Goal: Information Seeking & Learning: Check status

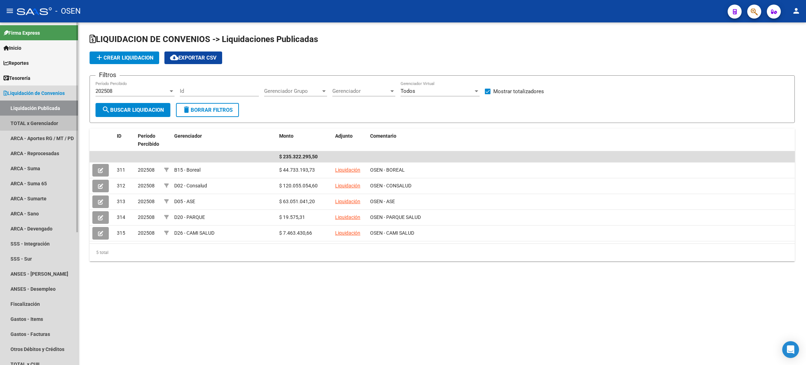
click at [42, 122] on link "TOTAL x Gerenciador" at bounding box center [39, 122] width 78 height 15
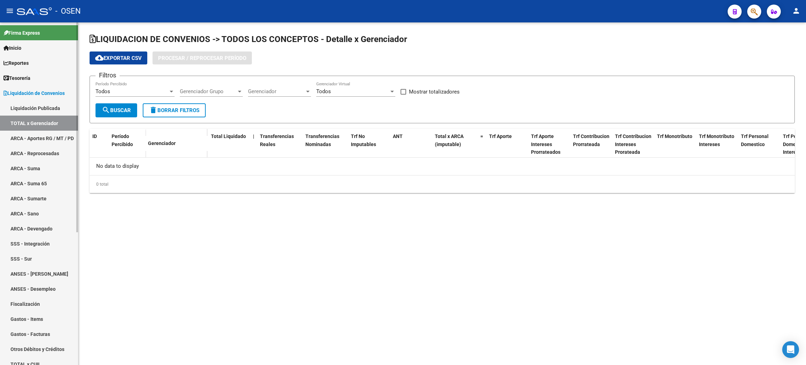
checkbox input "true"
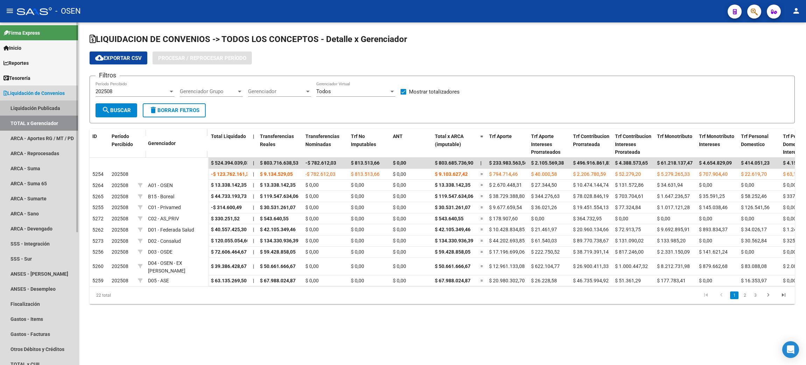
click at [50, 109] on link "Liquidación Publicada" at bounding box center [39, 107] width 78 height 15
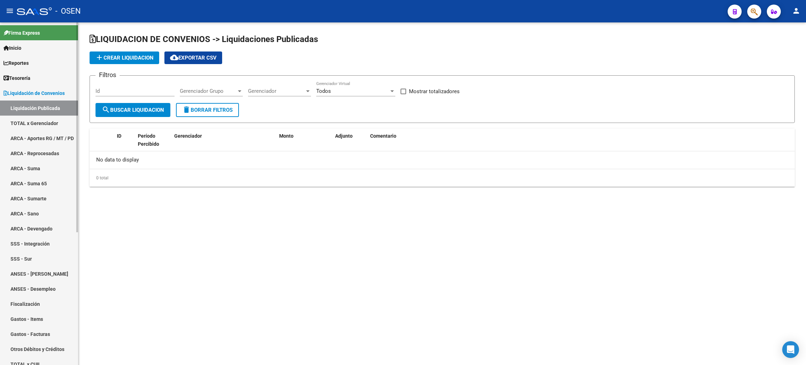
checkbox input "true"
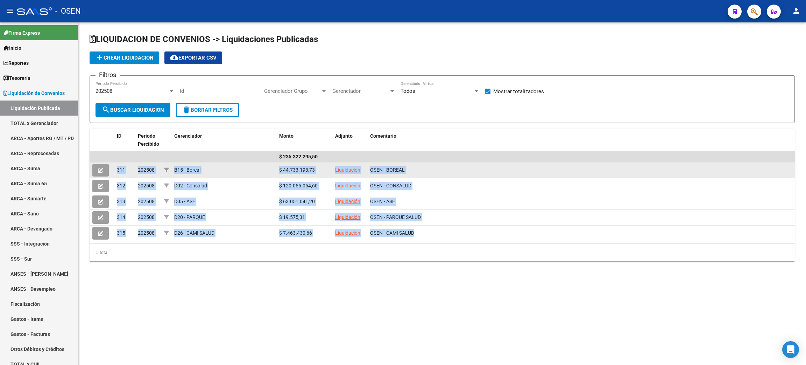
drag, startPoint x: 449, startPoint y: 235, endPoint x: 108, endPoint y: 174, distance: 346.3
click at [108, 174] on datatable-scroller "$ 235.322.295,50 311 202508 B15 - Boreal $ 44.733.193,73 Liquidación OSEN - BOR…" at bounding box center [443, 196] width 706 height 90
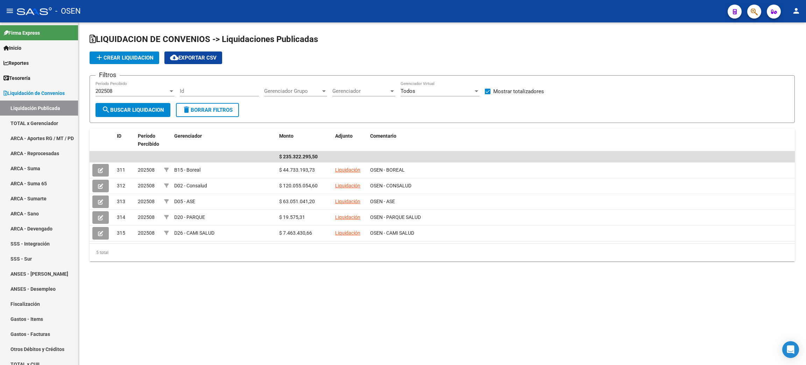
click at [415, 284] on mat-sidenav-content "LIQUIDACION DE CONVENIOS -> Liquidaciones Publicadas add Crear Liquidacion clou…" at bounding box center [442, 193] width 728 height 342
click at [357, 316] on mat-sidenav-content "LIQUIDACION DE CONVENIOS -> Liquidaciones Publicadas add Crear Liquidacion clou…" at bounding box center [442, 193] width 728 height 342
drag, startPoint x: 12, startPoint y: 79, endPoint x: 24, endPoint y: 80, distance: 12.3
click at [12, 79] on span "Tesorería" at bounding box center [16, 78] width 27 height 8
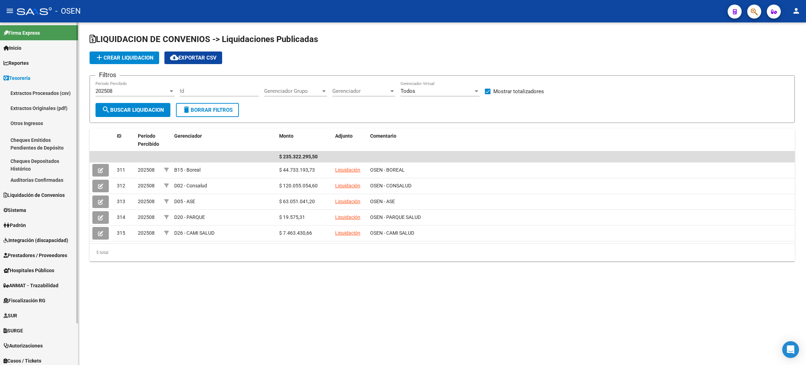
click at [42, 179] on link "Auditorías Confirmadas" at bounding box center [39, 179] width 78 height 15
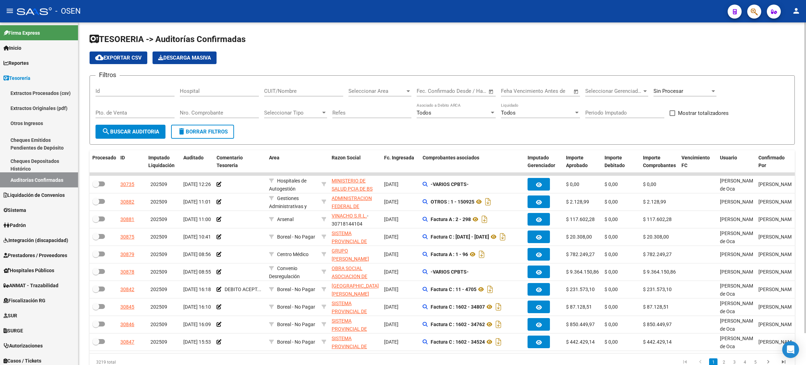
click at [208, 110] on input "Nro. Comprobante" at bounding box center [219, 113] width 79 height 6
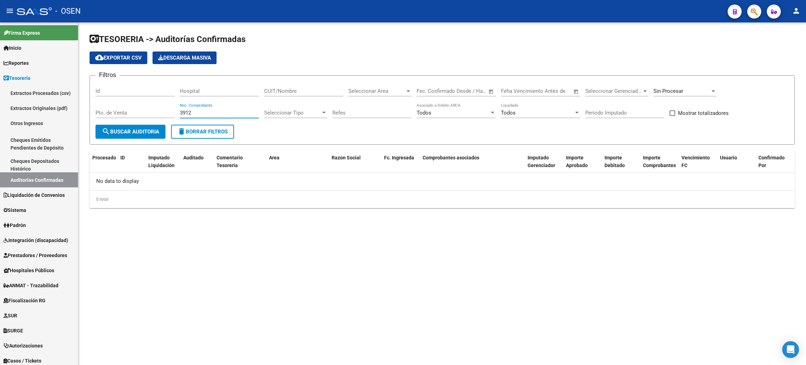
type input "3912"
click at [691, 97] on div "Sin Procesar" at bounding box center [685, 92] width 63 height 22
click at [689, 90] on div "Sin Procesar" at bounding box center [682, 91] width 57 height 6
click at [678, 80] on span "Procesadas" at bounding box center [695, 75] width 82 height 16
click at [122, 139] on form "Filtros Id Hospital CUIT/Nombre Seleccionar Area Seleccionar Area Fecha inicio …" at bounding box center [443, 109] width 706 height 69
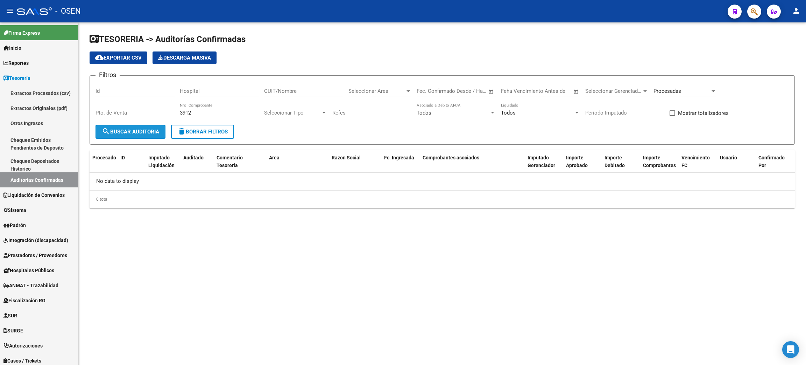
click at [121, 130] on span "search Buscar Auditoria" at bounding box center [130, 131] width 57 height 6
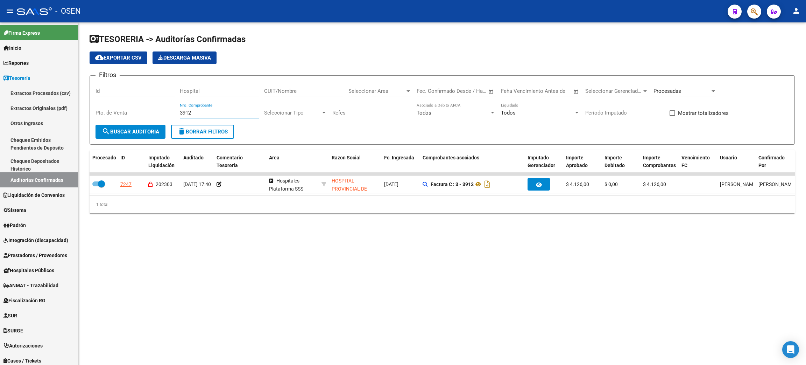
drag, startPoint x: 192, startPoint y: 114, endPoint x: 164, endPoint y: 114, distance: 28.0
click at [164, 114] on div "Filtros Id Hospital CUIT/Nombre Seleccionar Area Seleccionar Area Fecha inicio …" at bounding box center [443, 102] width 694 height 43
drag, startPoint x: 59, startPoint y: 256, endPoint x: 97, endPoint y: 256, distance: 37.4
click at [59, 256] on span "Prestadores / Proveedores" at bounding box center [35, 255] width 64 height 8
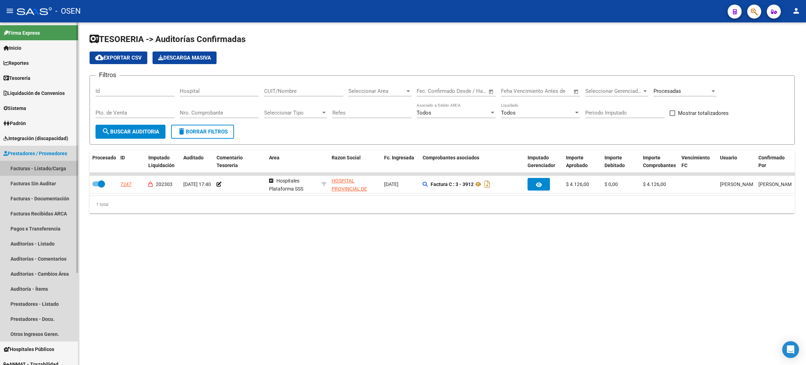
click at [12, 168] on link "Facturas - Listado/Carga" at bounding box center [39, 168] width 78 height 15
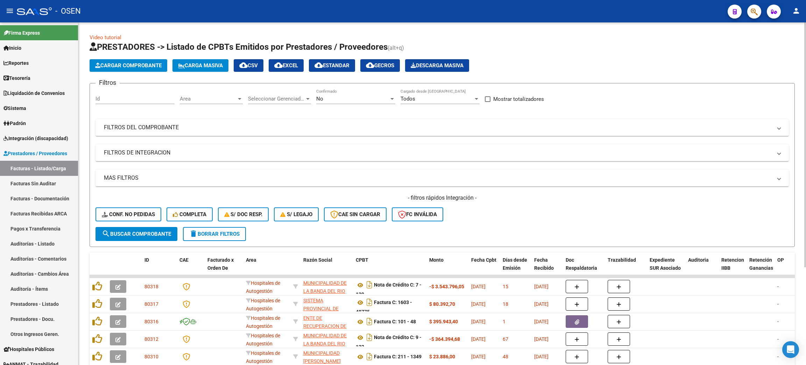
click at [357, 104] on div "No Confirmado" at bounding box center [355, 96] width 79 height 15
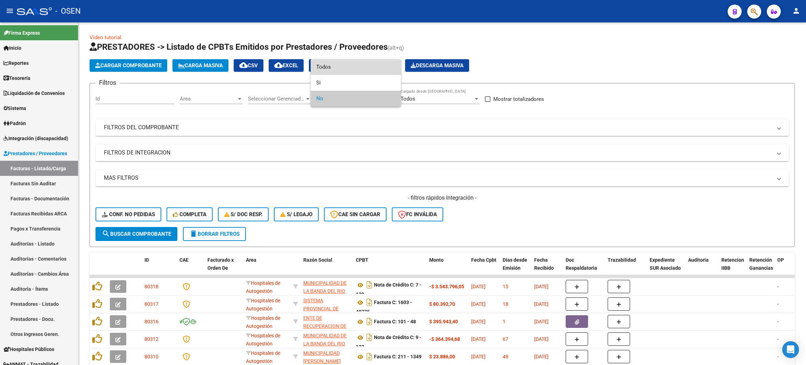
click at [327, 68] on span "Todos" at bounding box center [355, 67] width 79 height 16
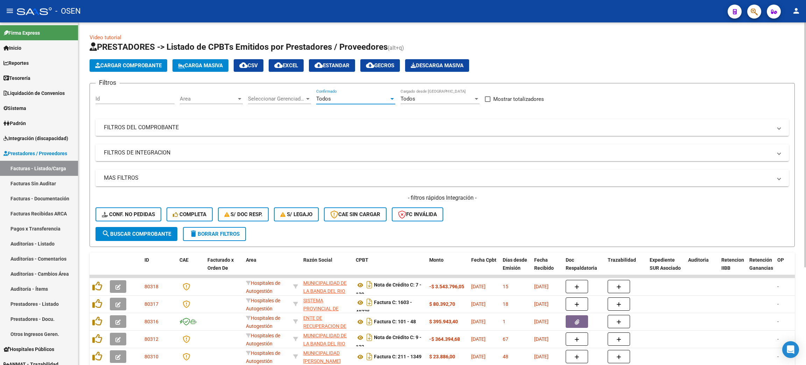
click at [129, 173] on mat-expansion-panel-header "MAS FILTROS" at bounding box center [443, 177] width 694 height 17
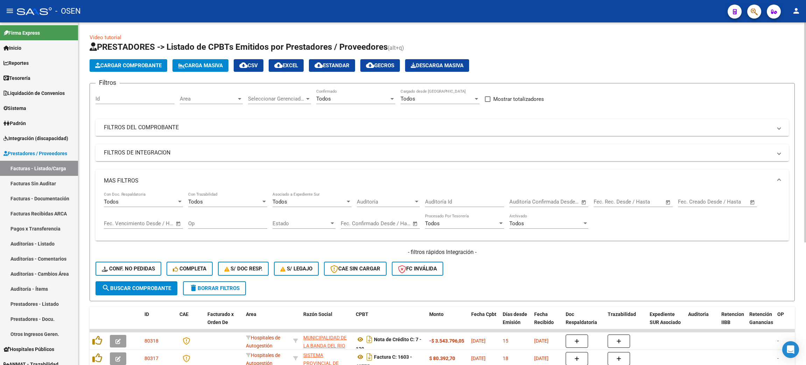
click at [175, 131] on mat-expansion-panel-header "FILTROS DEL COMPROBANTE" at bounding box center [443, 127] width 694 height 17
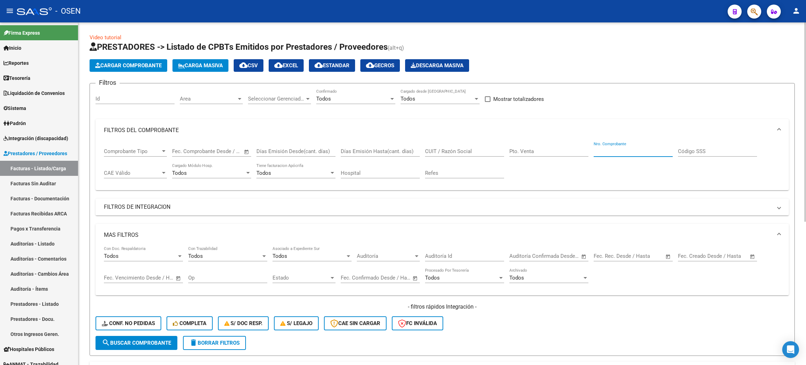
click at [623, 148] on input "Nro. Comprobante" at bounding box center [633, 151] width 79 height 6
type input "3912"
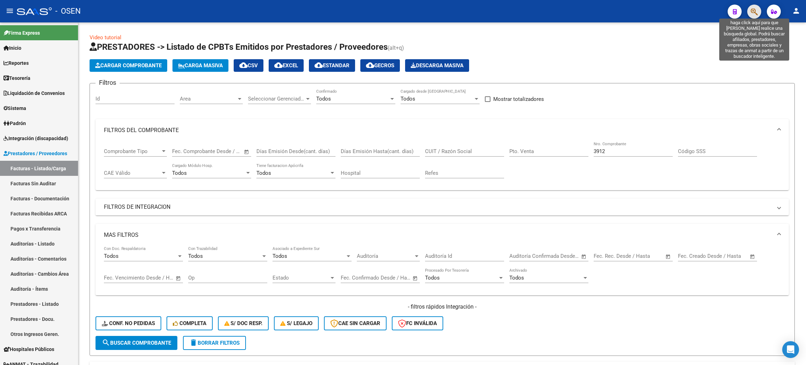
click at [755, 15] on icon "button" at bounding box center [754, 12] width 7 height 8
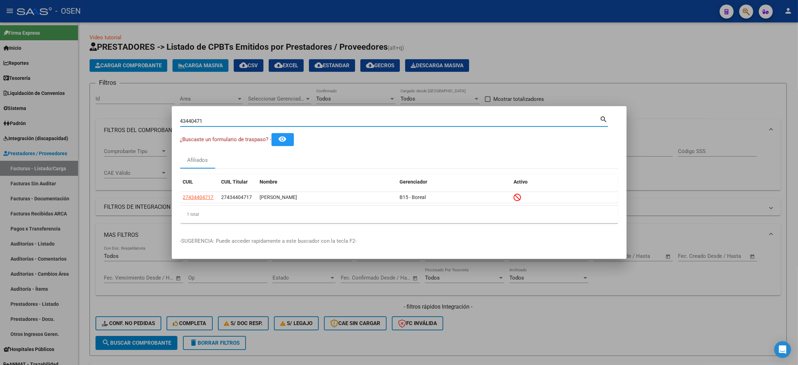
drag, startPoint x: 200, startPoint y: 119, endPoint x: 134, endPoint y: 119, distance: 65.8
click at [134, 119] on div "43440471 Buscar (apellido, dni, cuil, nro traspaso, cuit, obra social) search ¿…" at bounding box center [399, 182] width 798 height 365
paste input "2814243"
type input "42814243"
drag, startPoint x: 694, startPoint y: 70, endPoint x: 806, endPoint y: 118, distance: 121.0
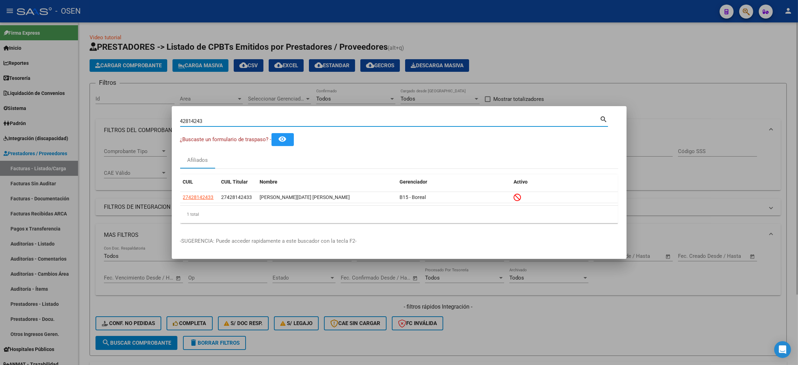
click at [694, 68] on div at bounding box center [399, 182] width 798 height 365
